Goal: Information Seeking & Learning: Learn about a topic

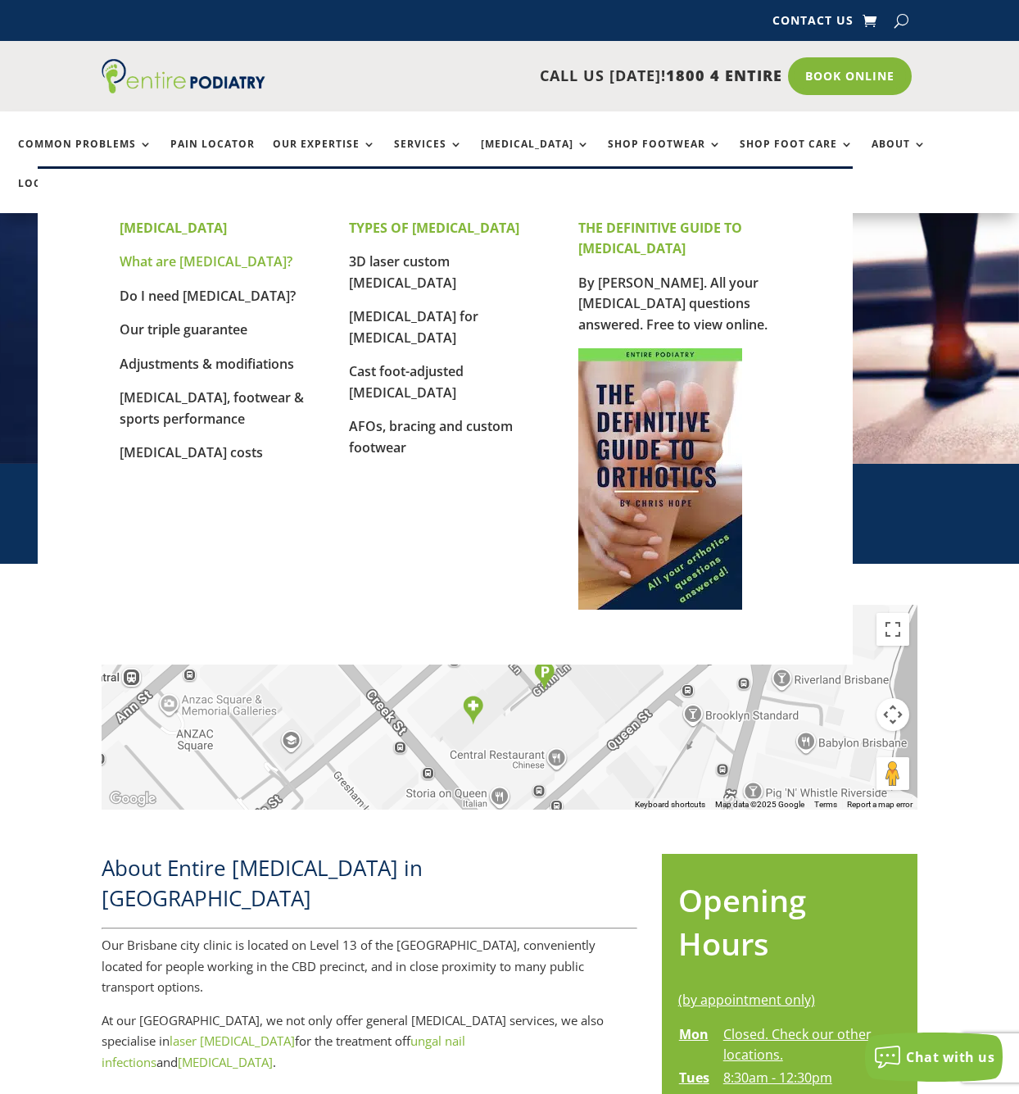
click at [152, 260] on link "What are [MEDICAL_DATA]?" at bounding box center [206, 261] width 173 height 18
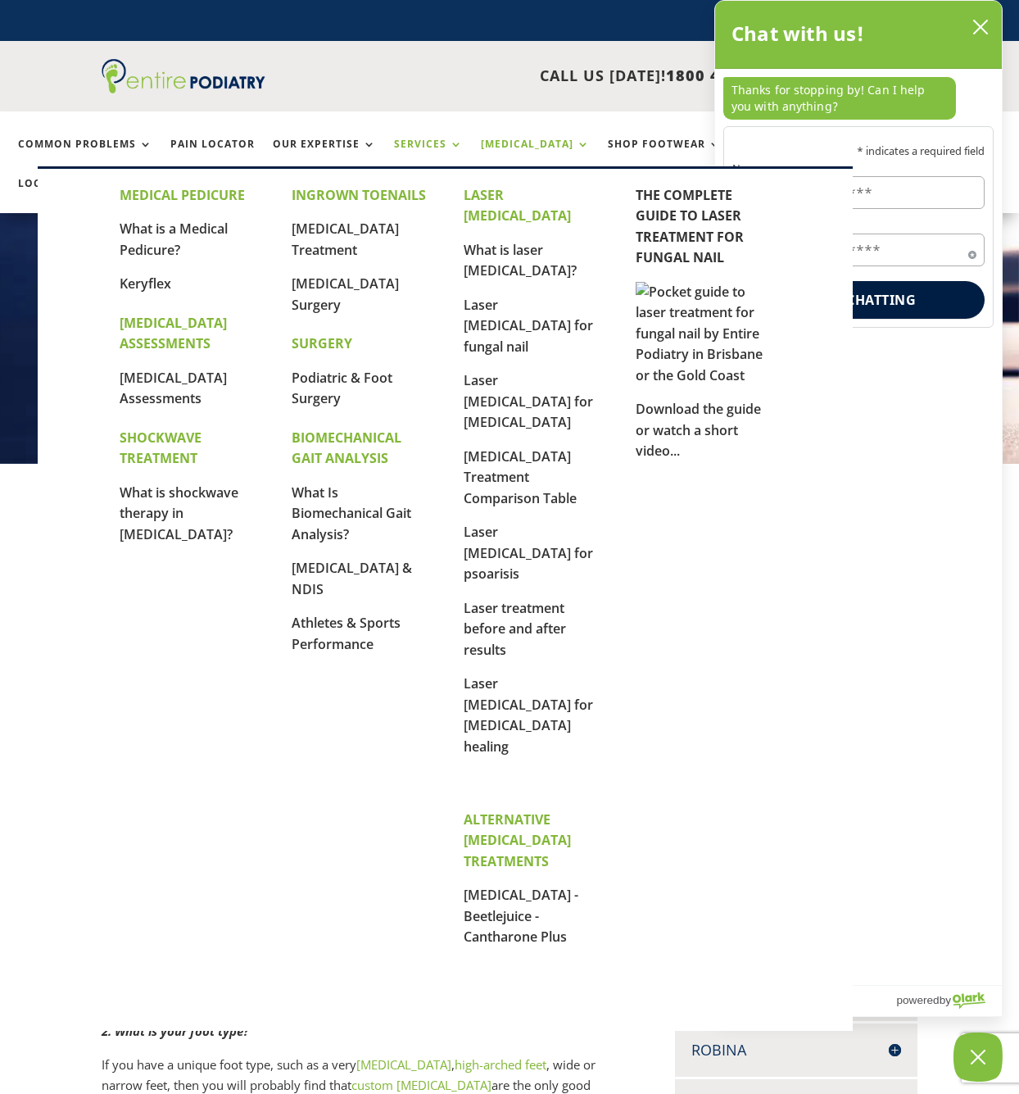
click at [404, 141] on link "Services" at bounding box center [428, 155] width 69 height 35
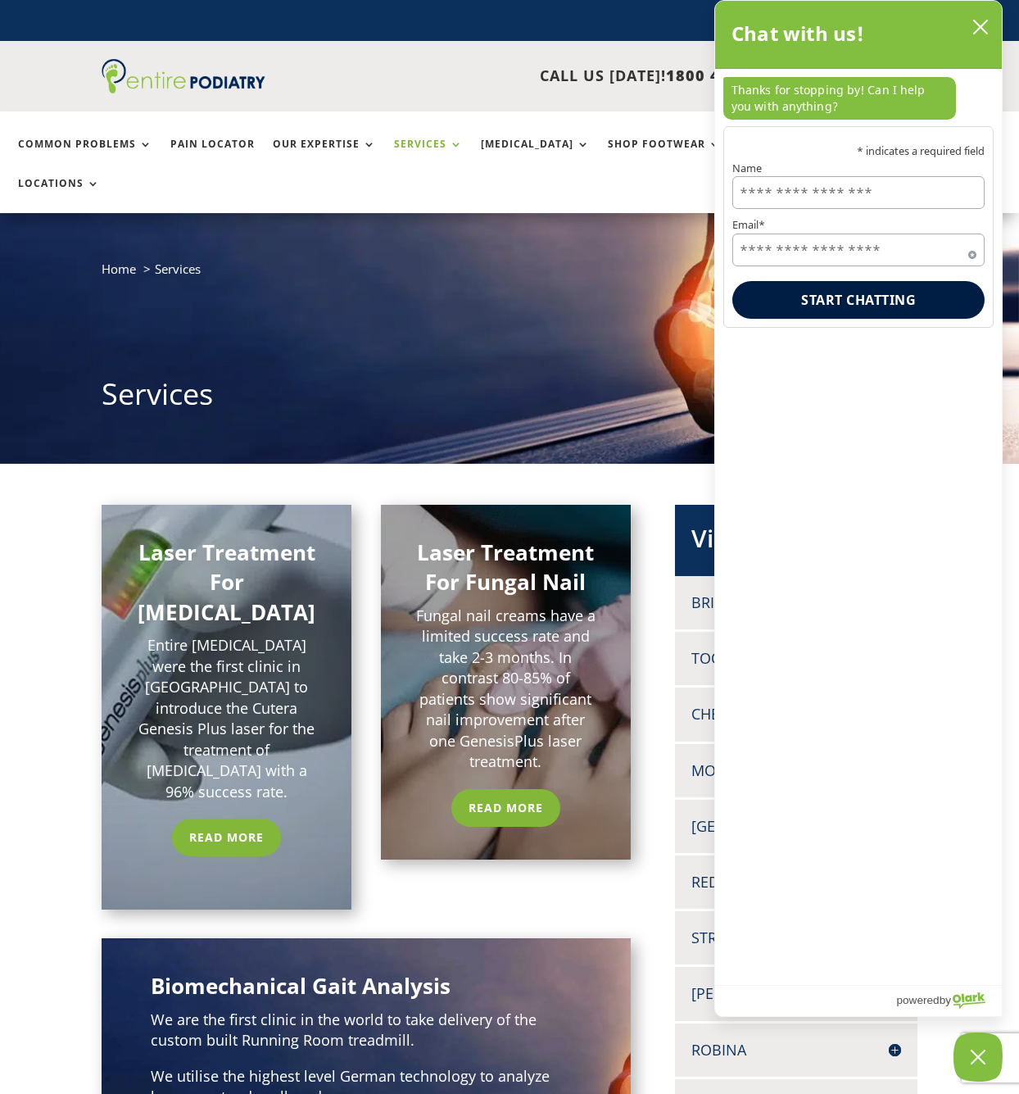
click at [605, 374] on h1 "Services" at bounding box center [509, 398] width 815 height 49
click at [981, 26] on icon "close chatbox" at bounding box center [980, 26] width 13 height 13
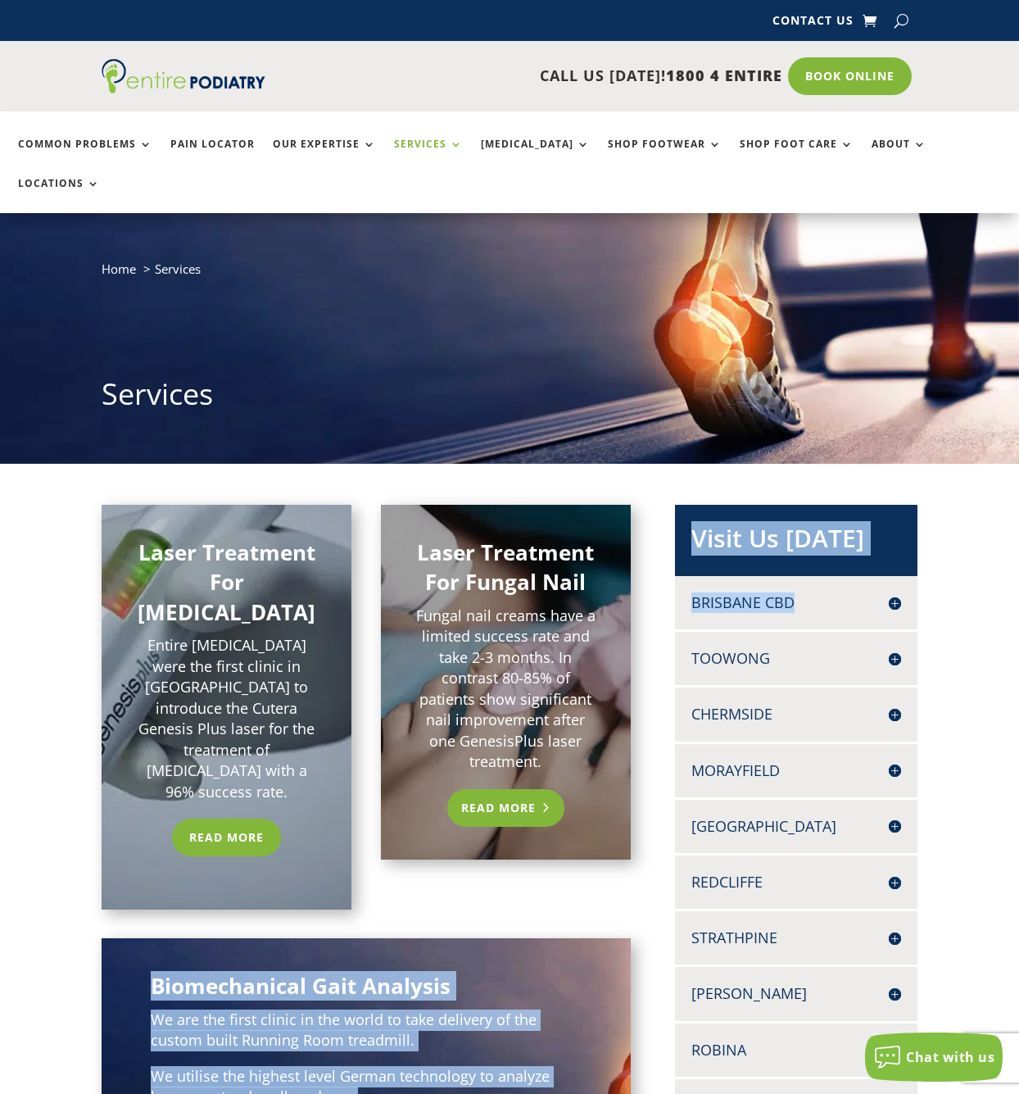
drag, startPoint x: 778, startPoint y: 582, endPoint x: 540, endPoint y: 781, distance: 310.6
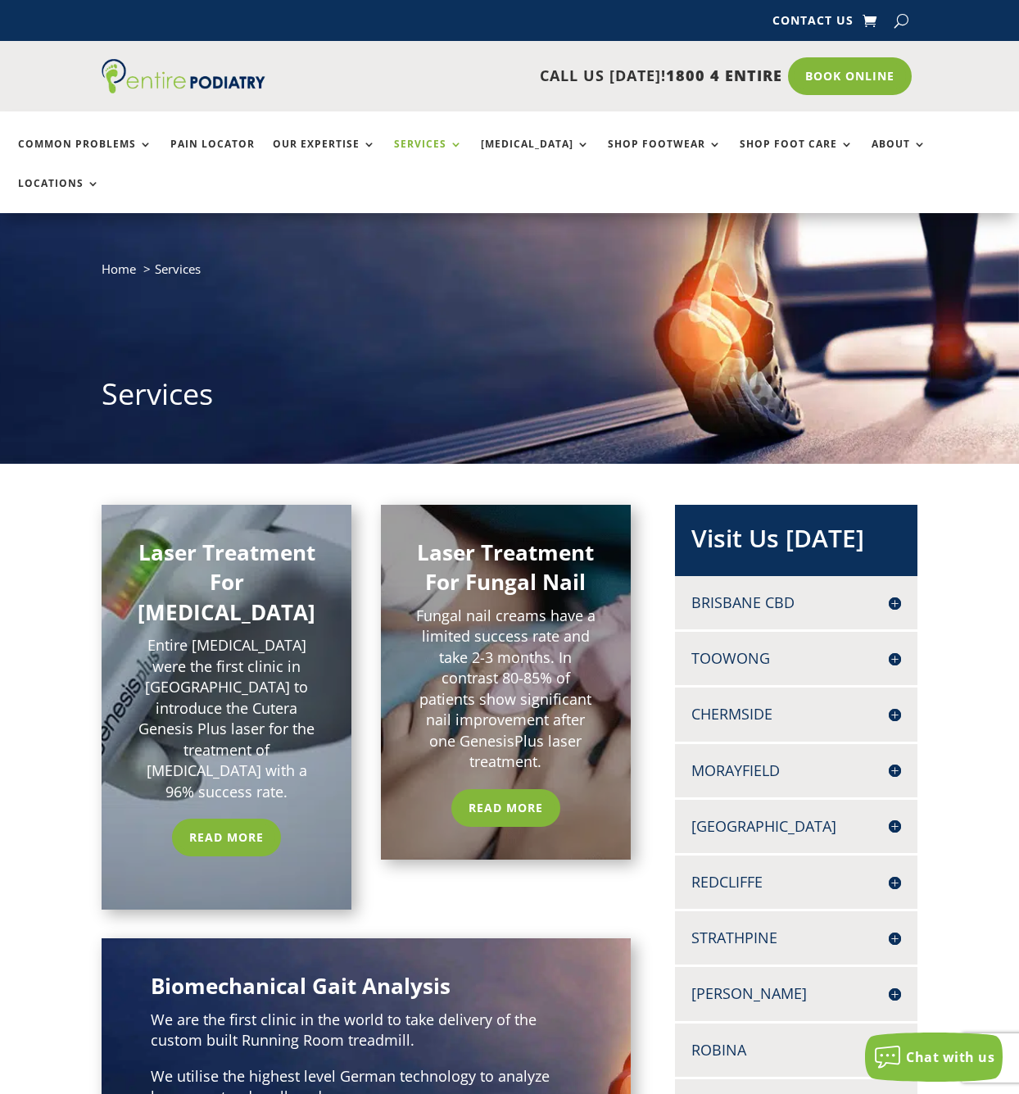
click at [589, 687] on p "Fungal nail creams have a limited success rate and take 2-3 months. In contrast…" at bounding box center [506, 688] width 184 height 167
click at [517, 789] on link "Read More" at bounding box center [505, 808] width 117 height 38
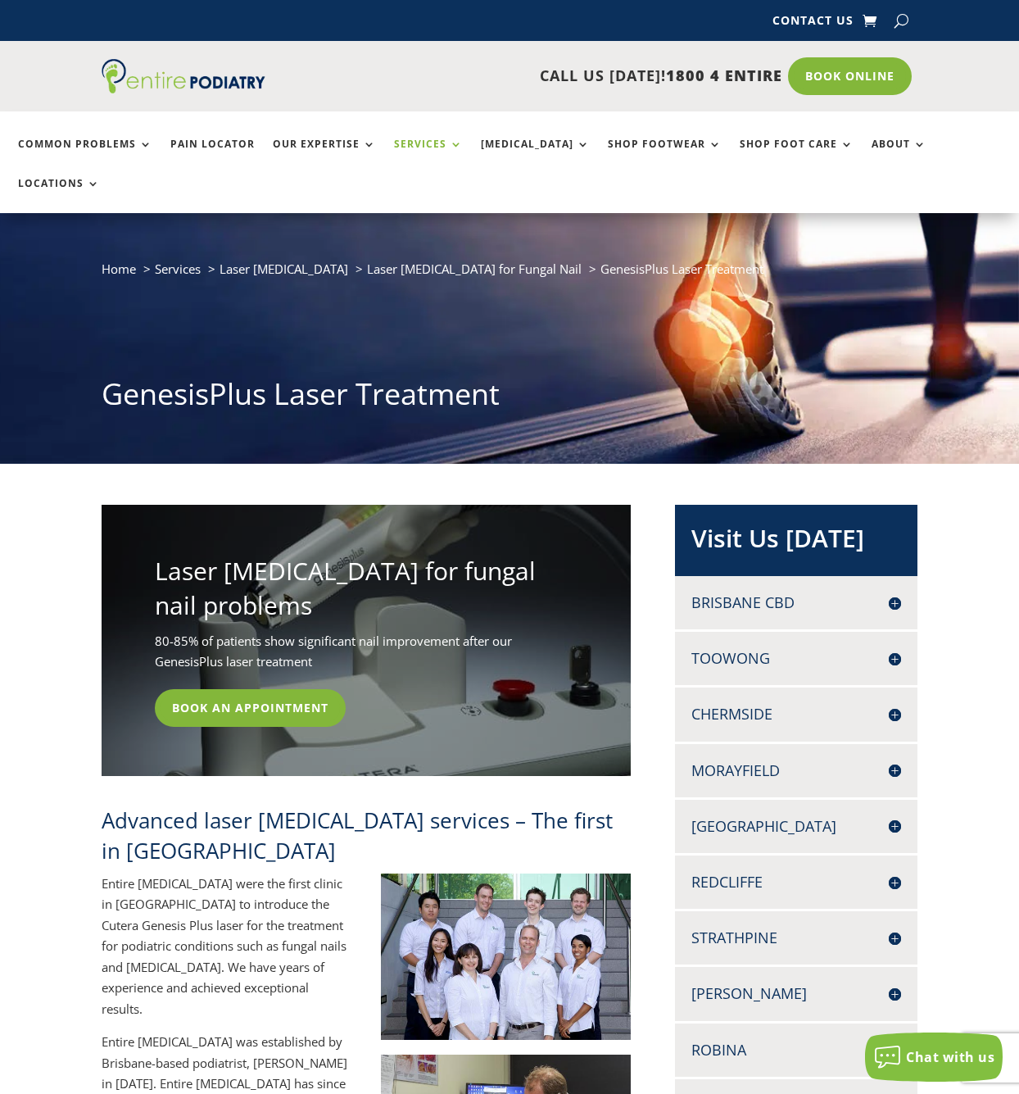
scroll to position [5, 0]
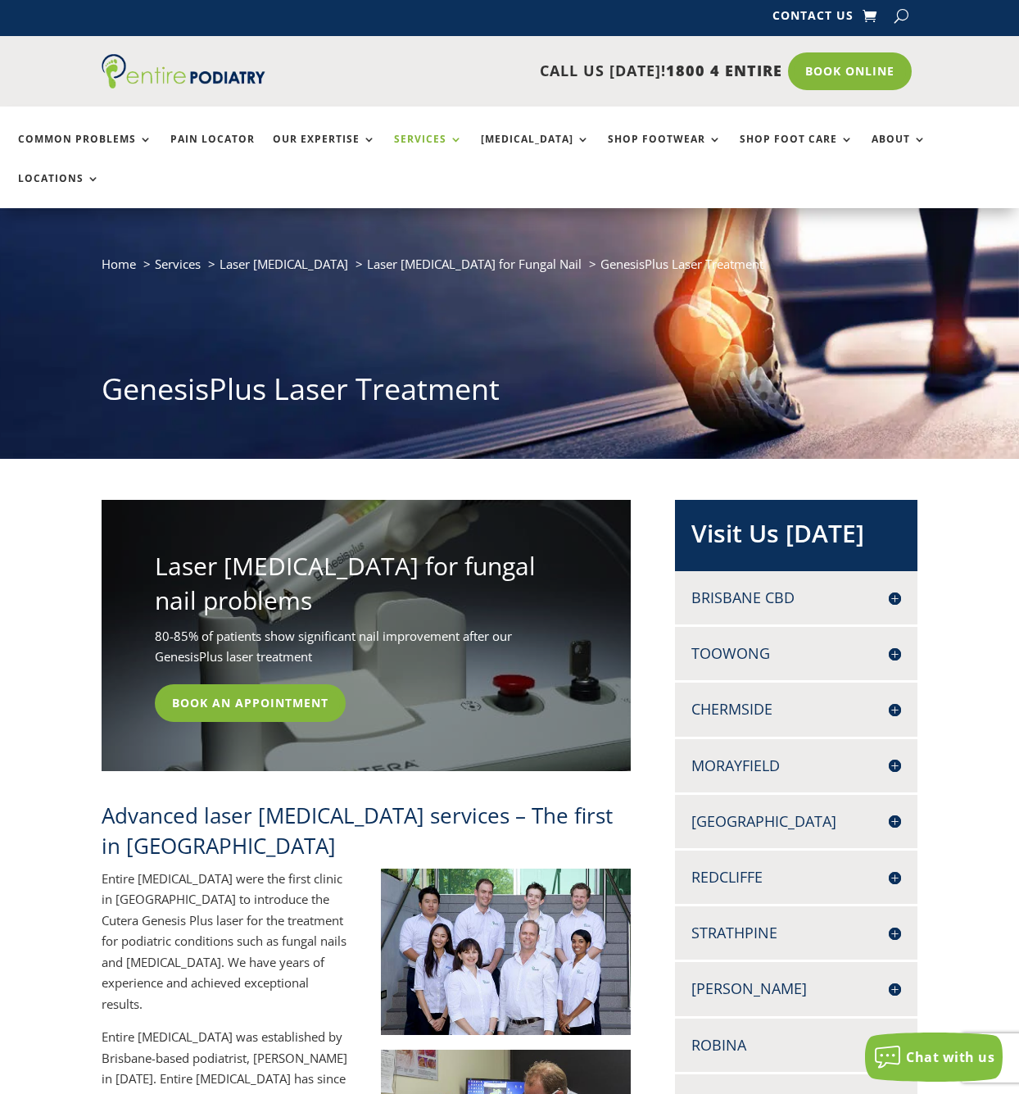
click at [433, 141] on link "Services" at bounding box center [428, 151] width 69 height 35
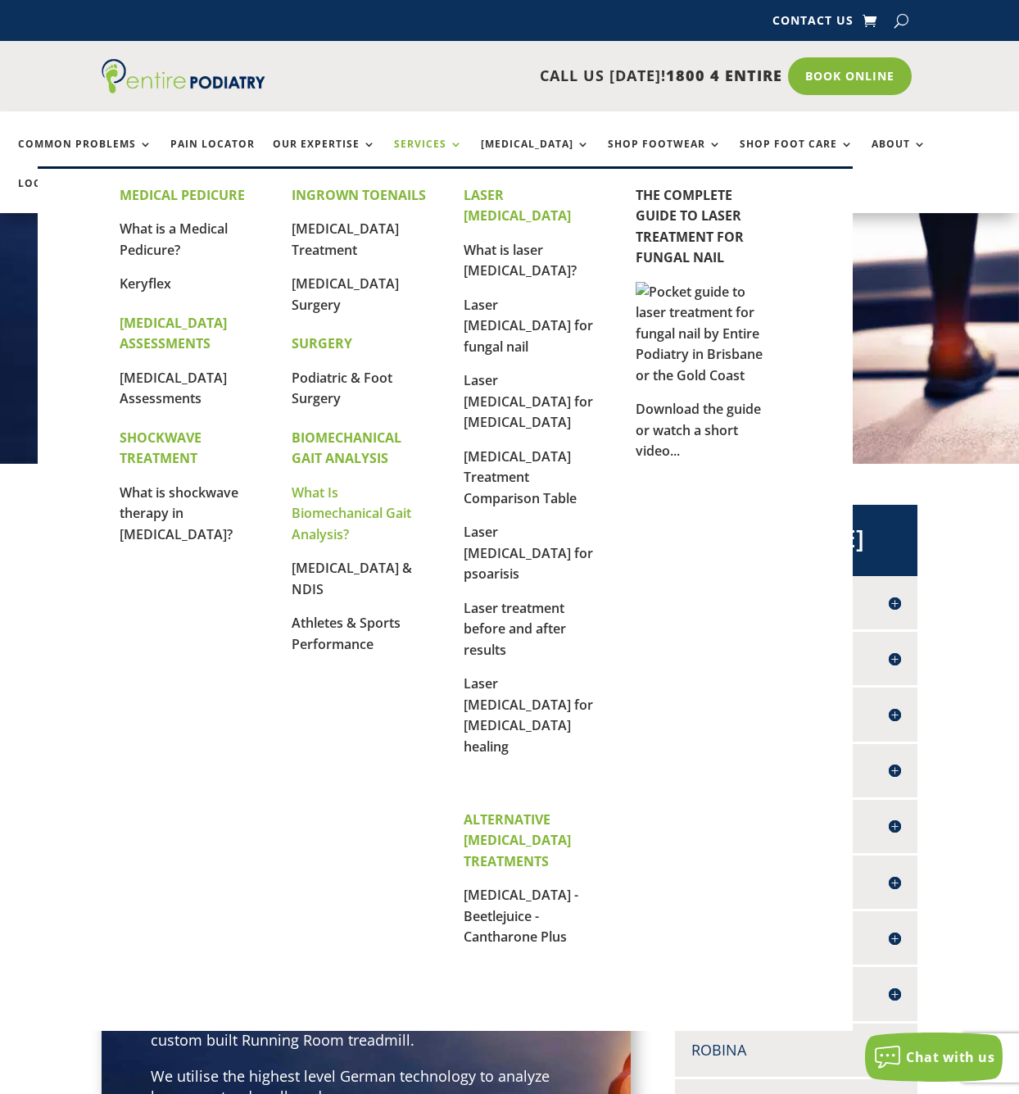
click at [328, 506] on link "What Is Biomechanical Gait Analysis?" at bounding box center [352, 513] width 120 height 60
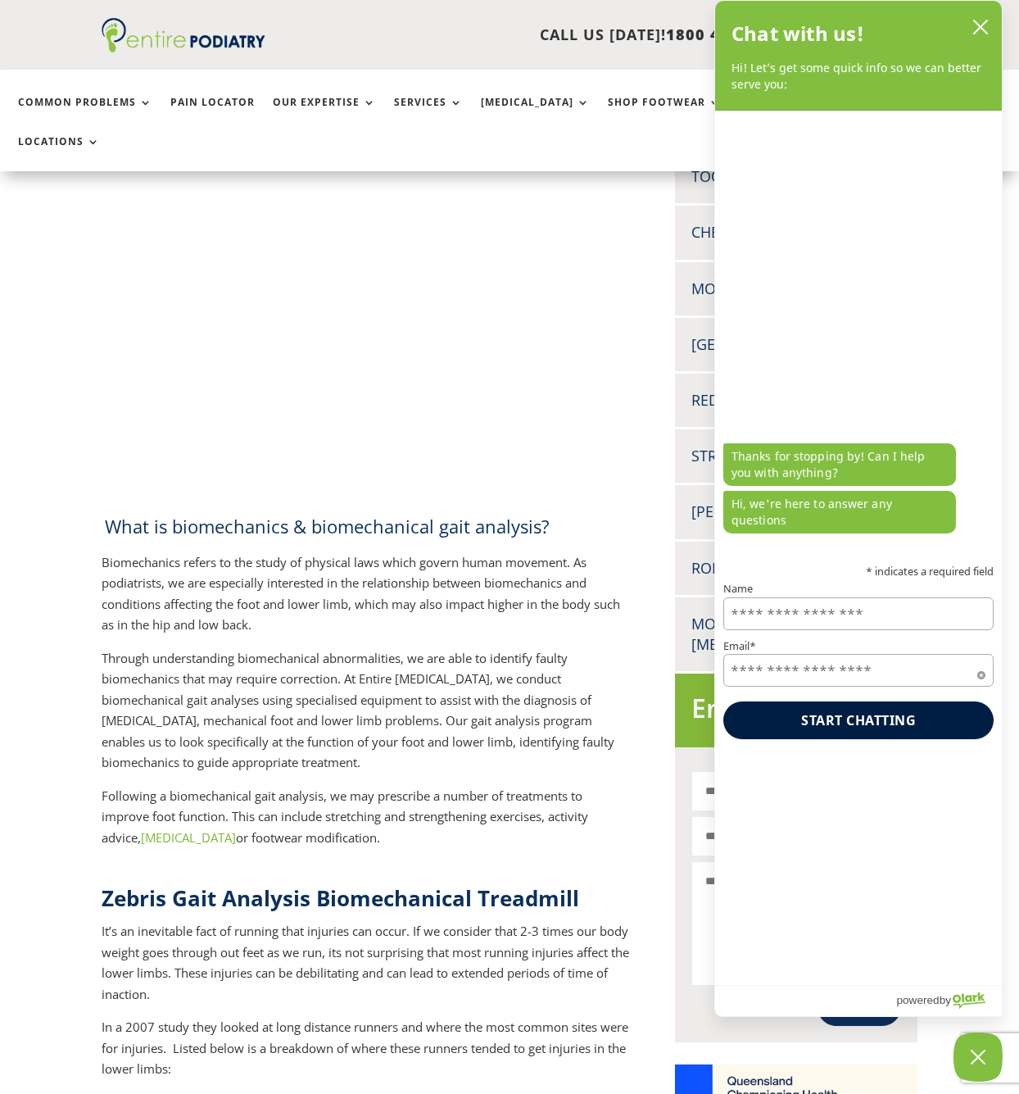
scroll to position [235, 0]
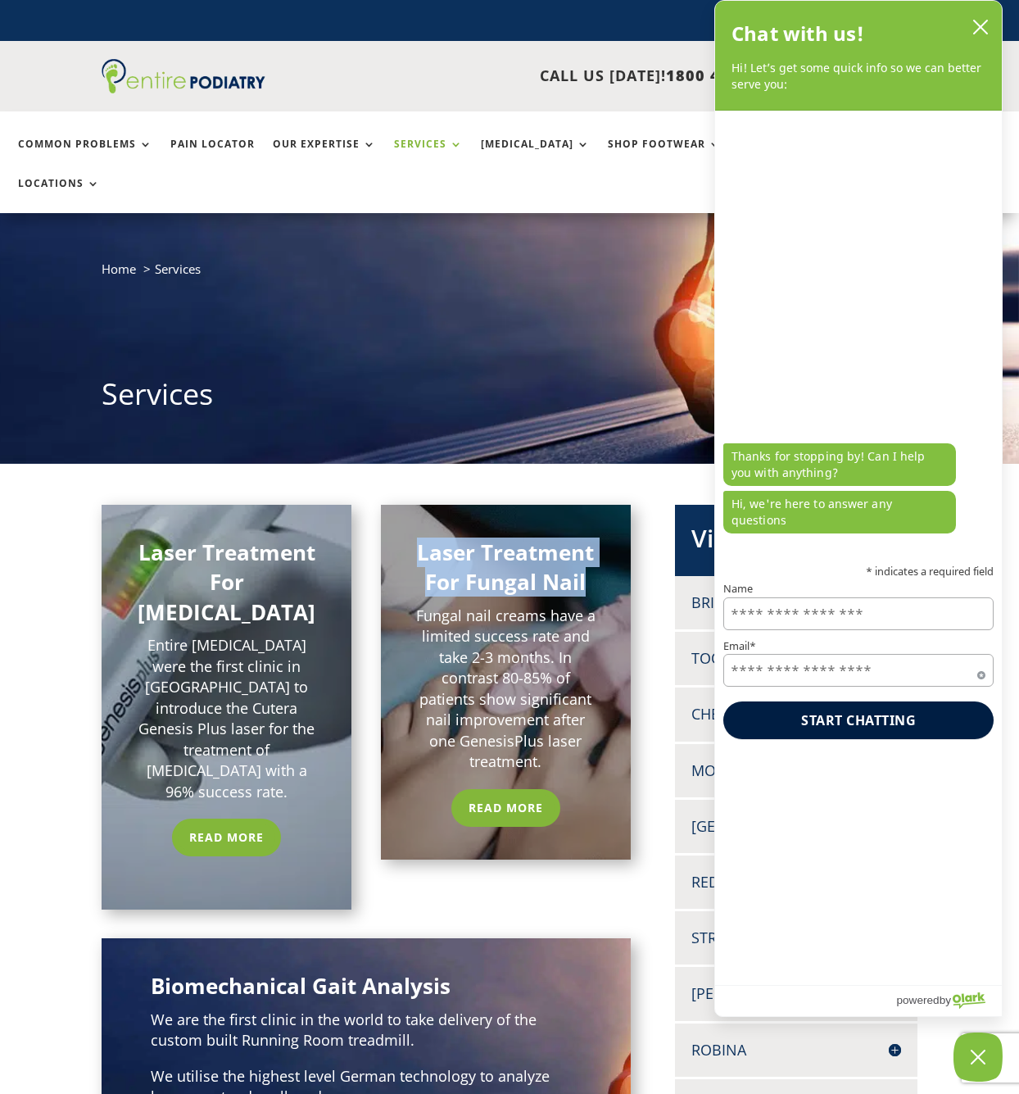
drag, startPoint x: 414, startPoint y: 512, endPoint x: 573, endPoint y: 542, distance: 161.8
click at [587, 542] on h2 "Laser Treatment For Fungal Nail" at bounding box center [506, 571] width 184 height 68
copy h2 "Laser Treatment For Fungal Nail"
